Goal: Communication & Community: Connect with others

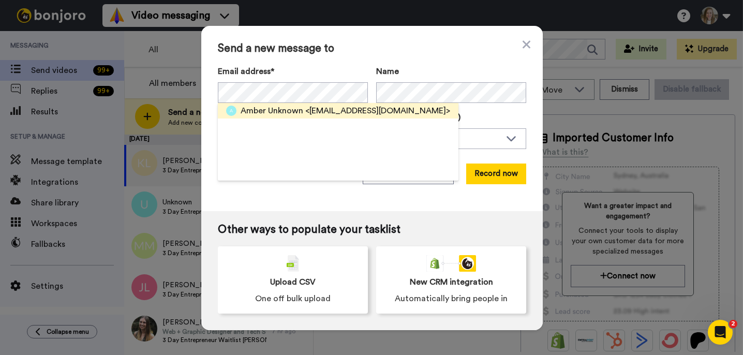
click at [309, 115] on span "<[EMAIL_ADDRESS][DOMAIN_NAME]>" at bounding box center [377, 111] width 145 height 12
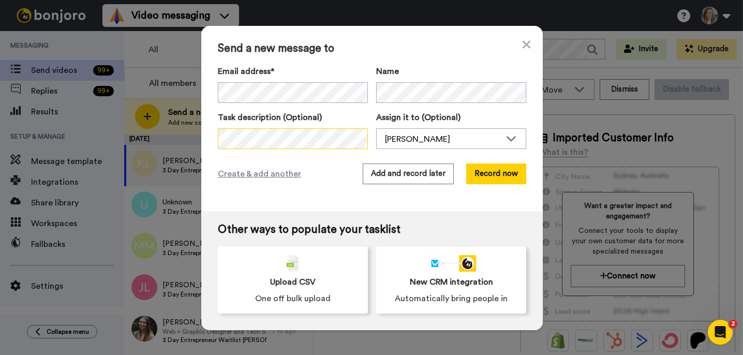
click at [182, 138] on div "Send a new message to Email address* Amber Unknown <[EMAIL_ADDRESS][DOMAIN_NAME…" at bounding box center [371, 177] width 743 height 355
click at [269, 178] on span "Create & add another" at bounding box center [259, 174] width 83 height 12
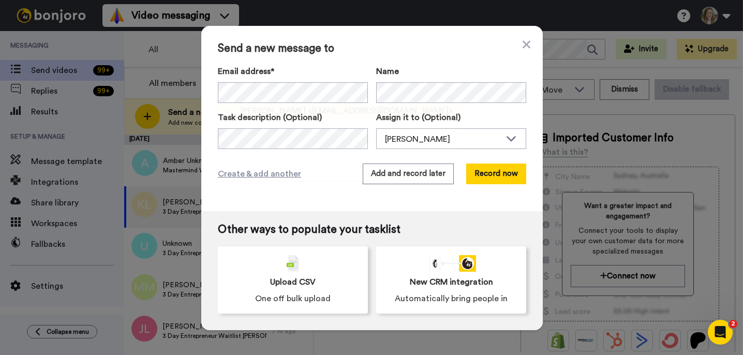
click at [255, 110] on span "[PERSON_NAME]" at bounding box center [273, 111] width 65 height 12
click at [287, 175] on span "Create & add another" at bounding box center [259, 174] width 83 height 12
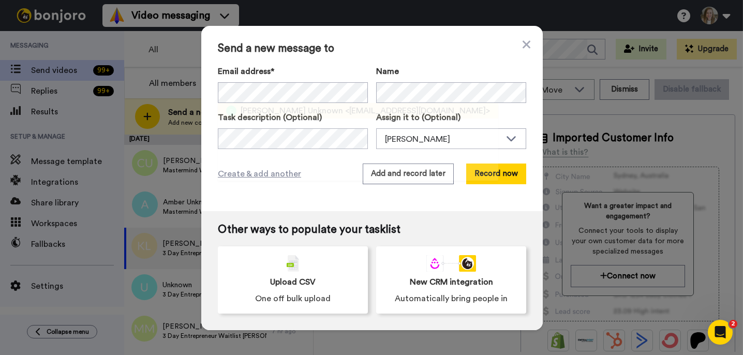
click at [318, 113] on span "[PERSON_NAME] Unknown" at bounding box center [292, 111] width 103 height 12
click at [260, 173] on span "Create & add another" at bounding box center [259, 174] width 83 height 12
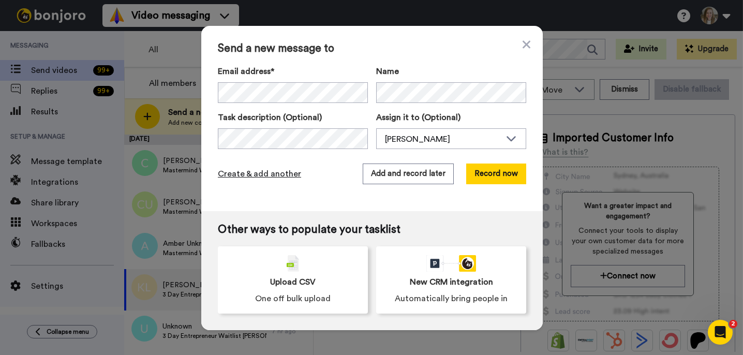
click at [265, 177] on span "Create & add another" at bounding box center [259, 174] width 83 height 12
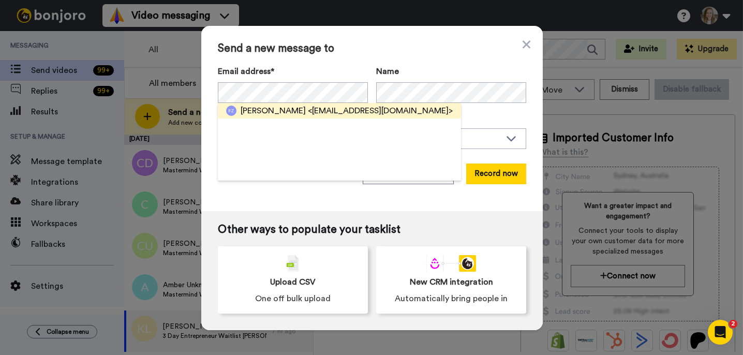
click at [308, 112] on span "<[EMAIL_ADDRESS][DOMAIN_NAME]>" at bounding box center [380, 111] width 145 height 12
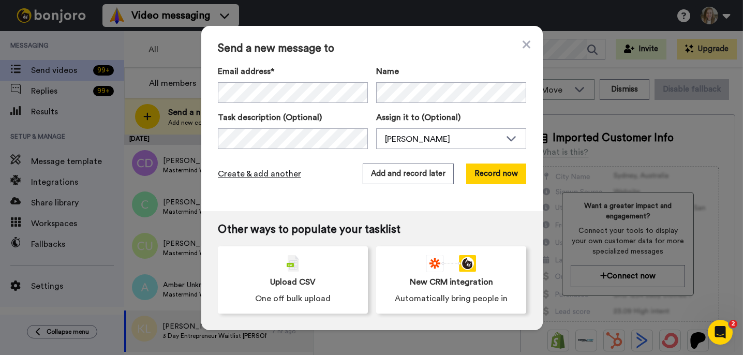
click at [244, 174] on span "Create & add another" at bounding box center [259, 174] width 83 height 12
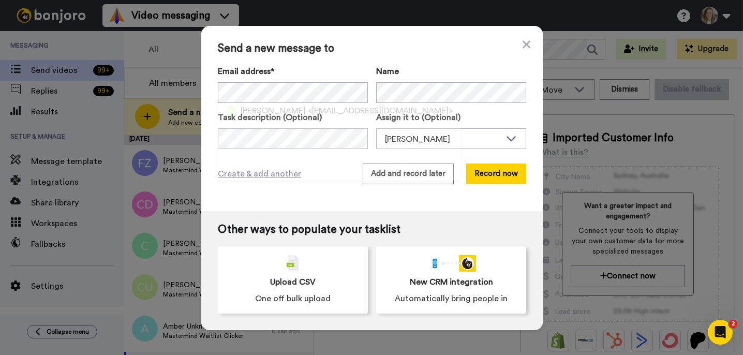
click at [296, 113] on span "[PERSON_NAME]" at bounding box center [273, 111] width 65 height 12
click at [245, 173] on span "Create & add another" at bounding box center [259, 174] width 83 height 12
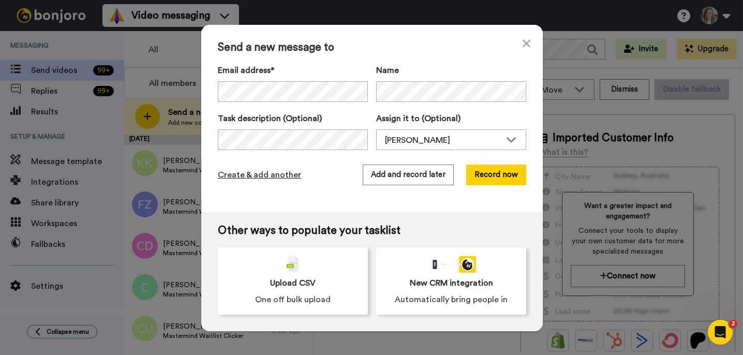
click at [235, 177] on span "Create & add another" at bounding box center [259, 175] width 83 height 12
click at [247, 177] on span "Create & add another" at bounding box center [259, 175] width 83 height 12
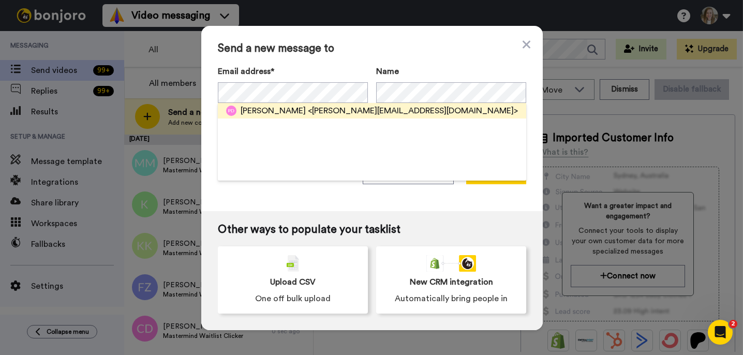
click at [284, 113] on div "[PERSON_NAME] <[PERSON_NAME][EMAIL_ADDRESS][DOMAIN_NAME]>" at bounding box center [380, 111] width 278 height 12
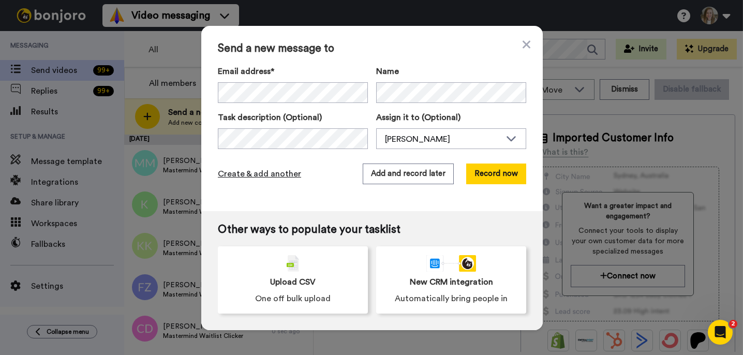
click at [259, 176] on span "Create & add another" at bounding box center [259, 174] width 83 height 12
click at [258, 173] on span "Create & add another" at bounding box center [259, 174] width 83 height 12
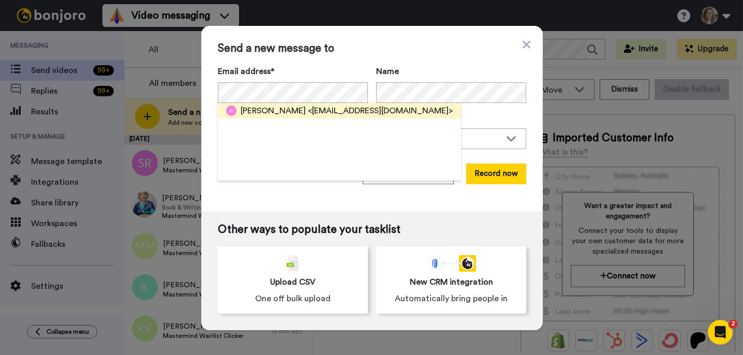
click at [288, 111] on span "[PERSON_NAME]" at bounding box center [273, 111] width 65 height 12
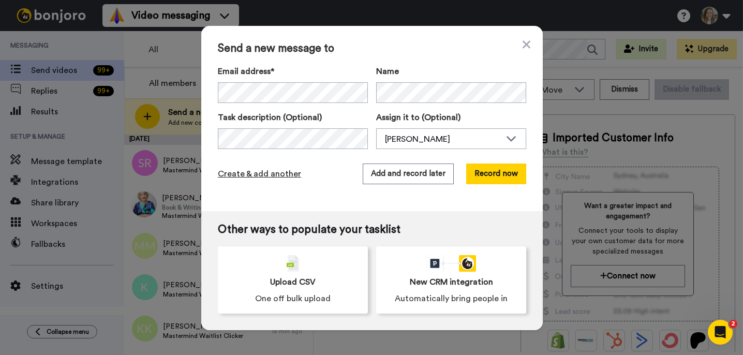
click at [266, 176] on span "Create & add another" at bounding box center [259, 174] width 83 height 12
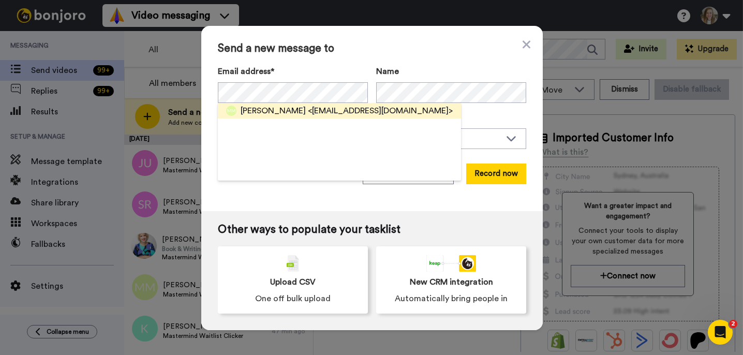
click at [308, 111] on span "<[EMAIL_ADDRESS][DOMAIN_NAME]>" at bounding box center [380, 111] width 145 height 12
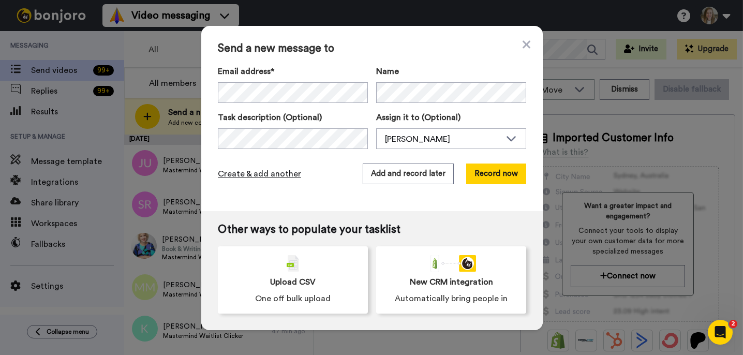
click at [284, 175] on span "Create & add another" at bounding box center [259, 174] width 83 height 12
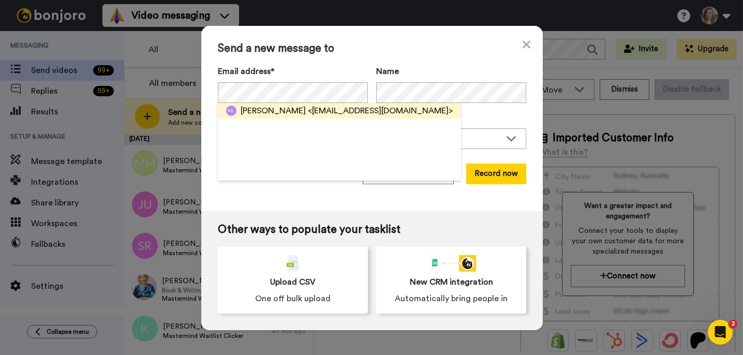
click at [289, 109] on span "[PERSON_NAME]" at bounding box center [273, 111] width 65 height 12
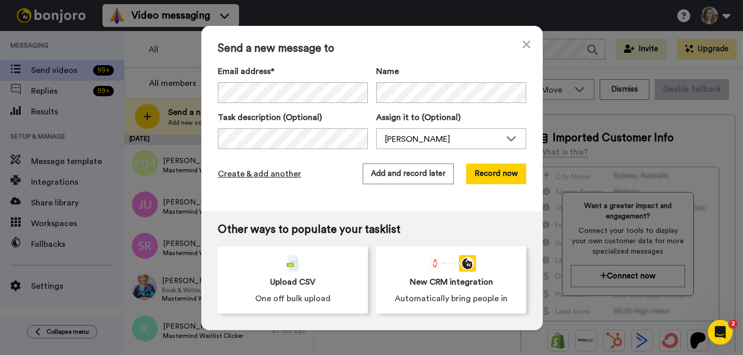
click at [267, 175] on span "Create & add another" at bounding box center [259, 174] width 83 height 12
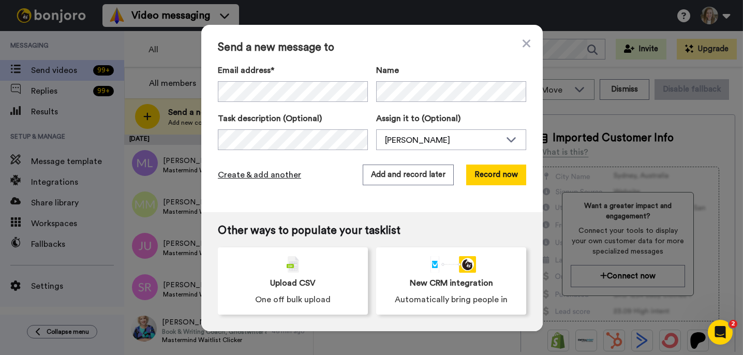
click at [258, 174] on span "Create & add another" at bounding box center [259, 175] width 83 height 12
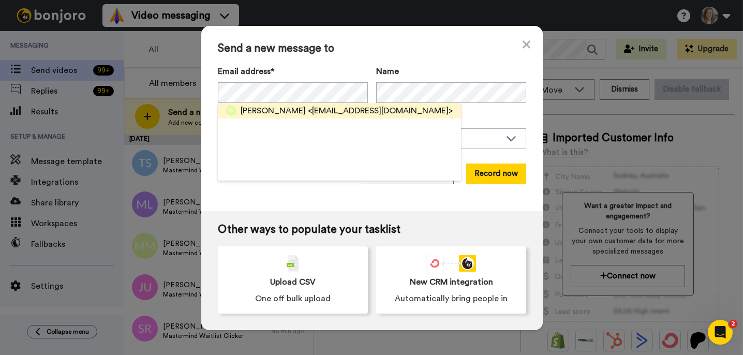
click at [308, 110] on span "<[EMAIL_ADDRESS][DOMAIN_NAME]>" at bounding box center [380, 111] width 145 height 12
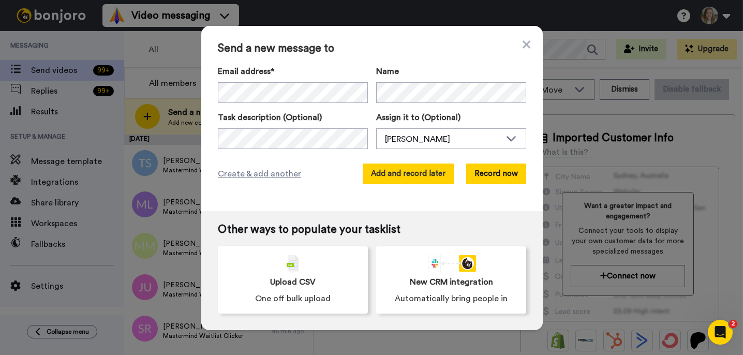
click at [392, 172] on button "Add and record later" at bounding box center [408, 174] width 91 height 21
